Goal: Transaction & Acquisition: Book appointment/travel/reservation

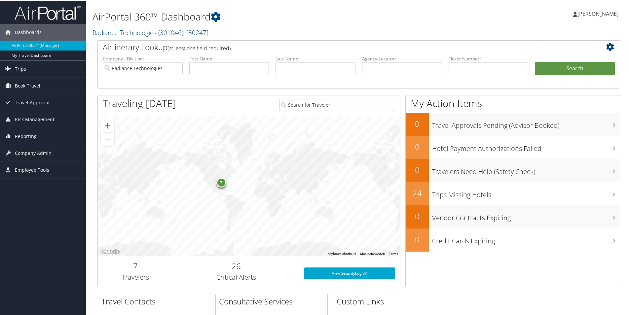
click at [30, 86] on span "Book Travel" at bounding box center [27, 85] width 25 height 17
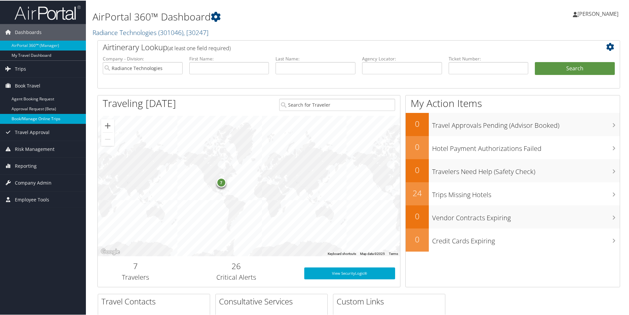
click at [30, 117] on link "Book/Manage Online Trips" at bounding box center [43, 118] width 86 height 10
